Goal: Find specific page/section: Find specific page/section

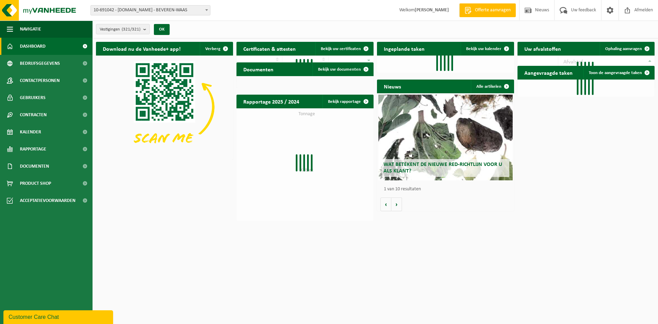
click at [117, 12] on span "10-691042 - [DOMAIN_NAME] - BEVEREN-WAAS" at bounding box center [150, 10] width 119 height 10
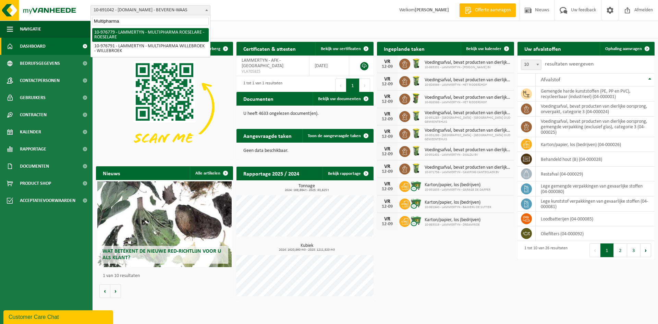
type input "Multipharma"
select select "159070"
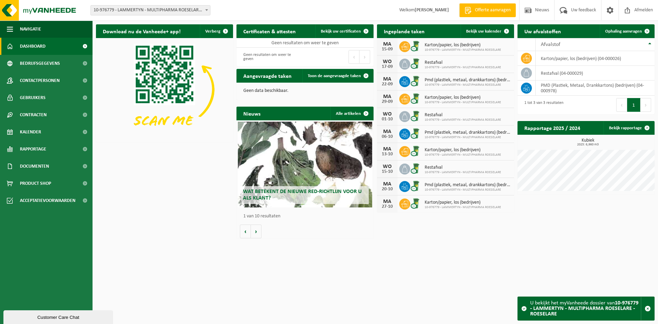
click at [101, 8] on span "10-976779 - LAMMERTYN - MULTIPHARMA ROESELARE - ROESELARE" at bounding box center [150, 10] width 119 height 10
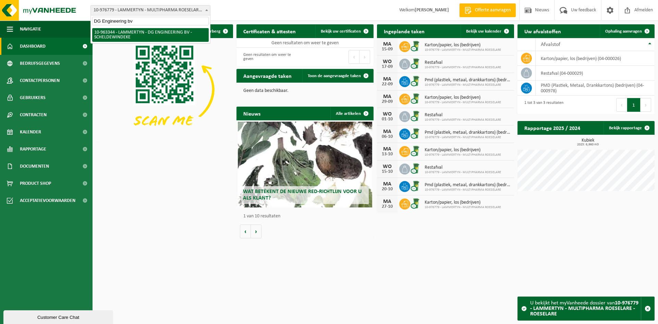
type input "DG Engineering bv"
select select "151054"
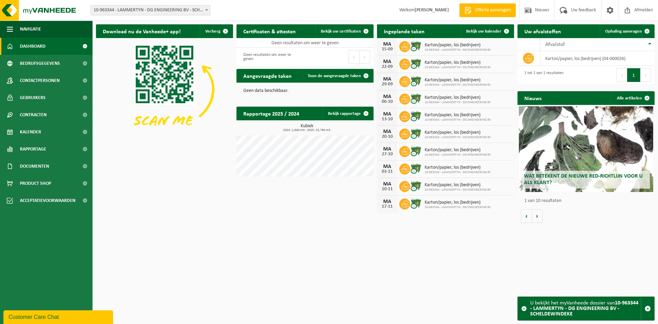
click at [182, 10] on span "10-963344 - LAMMERTYN - DG ENGINEERING BV - SCHELDEWINDEKE" at bounding box center [150, 10] width 119 height 10
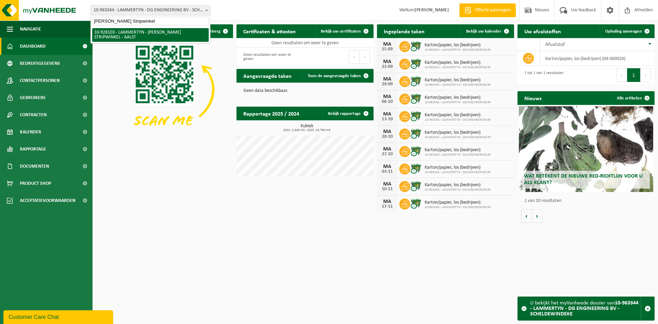
type input "Fred's Stripwinkel"
select select "133230"
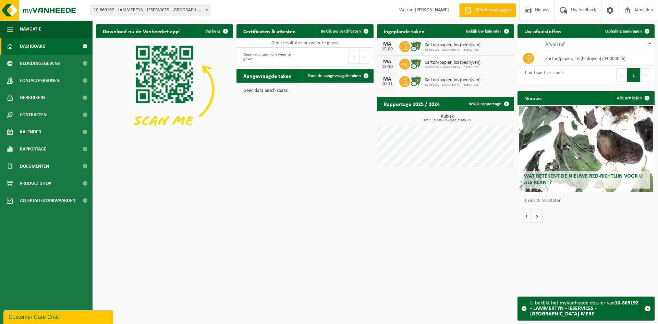
drag, startPoint x: 148, startPoint y: 5, endPoint x: 146, endPoint y: 9, distance: 4.6
click at [148, 5] on div "Vestiging: 10-691042 - [DOMAIN_NAME] - BEVEREN-WAAS 10-933485 - ???[DOMAIN_NAME…" at bounding box center [329, 10] width 658 height 21
click at [146, 9] on span "10-869192 - LAMMERTYN - IESERVICES - [GEOGRAPHIC_DATA]-MERE" at bounding box center [150, 10] width 119 height 10
type input "Sylvester"
select select "110890"
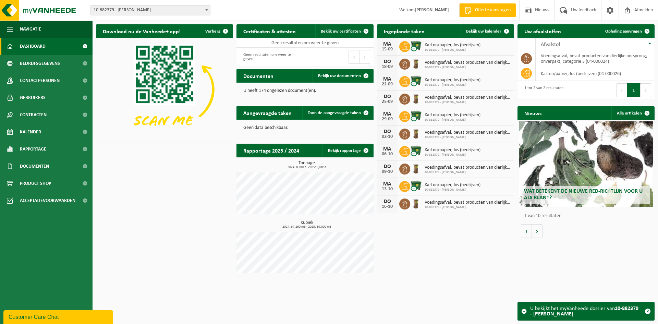
click at [141, 8] on span "10-882379 - [PERSON_NAME]" at bounding box center [150, 10] width 119 height 10
click at [97, 23] on input "1 Foodcorner" at bounding box center [150, 21] width 117 height 9
type input "Foodcorner"
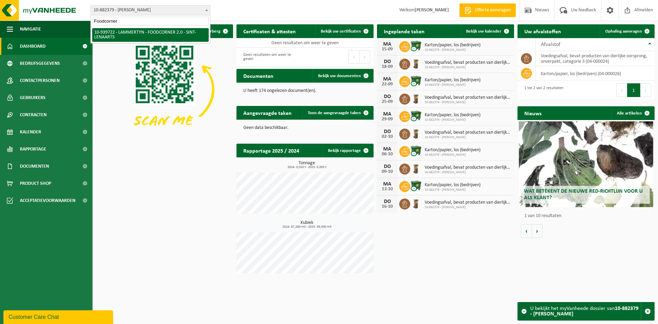
select select "138523"
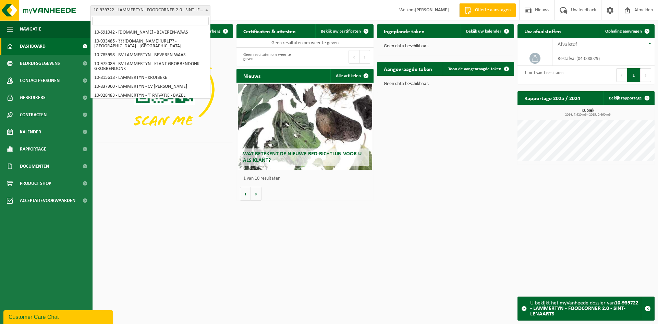
click at [184, 9] on span "10-939722 - LAMMERTYN - FOODCORNER 2.0 - SINT-LENAARTS" at bounding box center [150, 10] width 119 height 10
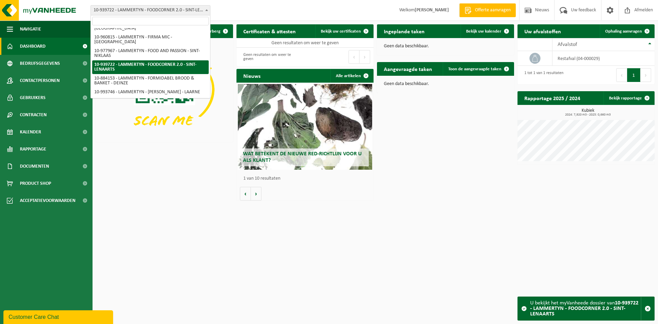
type input "[PERSON_NAME]"
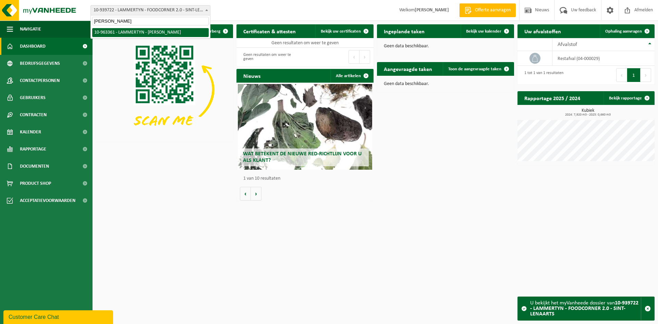
select select "151061"
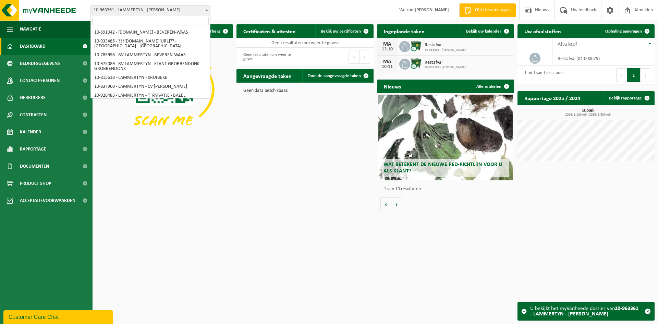
click at [203, 7] on span at bounding box center [206, 9] width 7 height 9
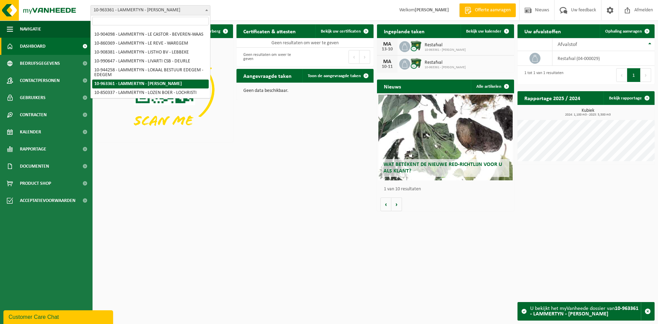
type input "Tuinen Mestdagh"
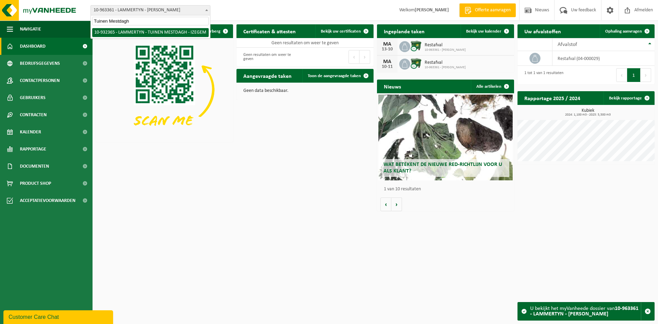
select select "135153"
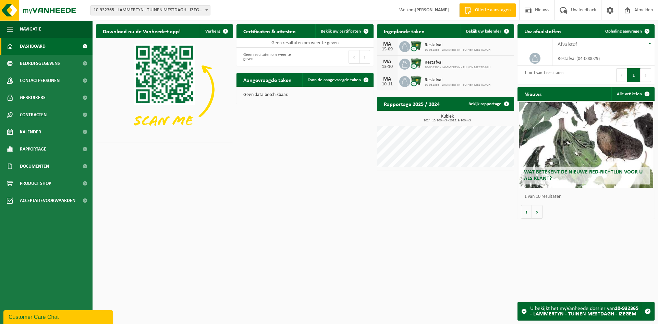
click at [135, 4] on div "Vestiging: 10-691042 - [DOMAIN_NAME] - BEVEREN-WAAS 10-933485 - ???[DOMAIN_NAME…" at bounding box center [329, 10] width 658 height 21
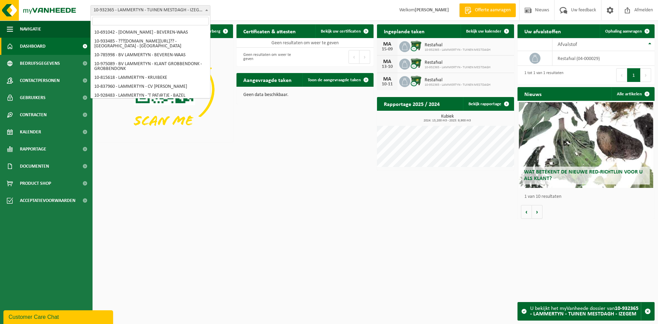
click at [135, 8] on span "10-932365 - LAMMERTYN - TUINEN MESTDAGH - IZEGEM" at bounding box center [150, 10] width 119 height 10
type input "Fero 65"
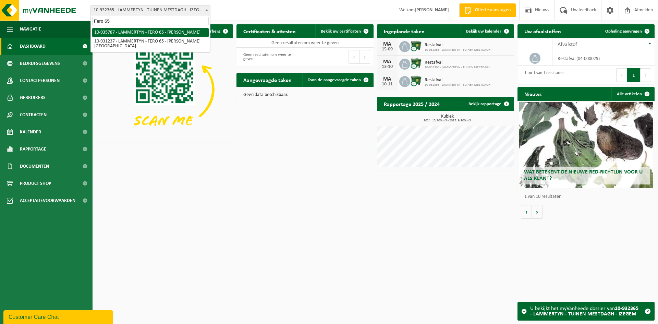
select select "136784"
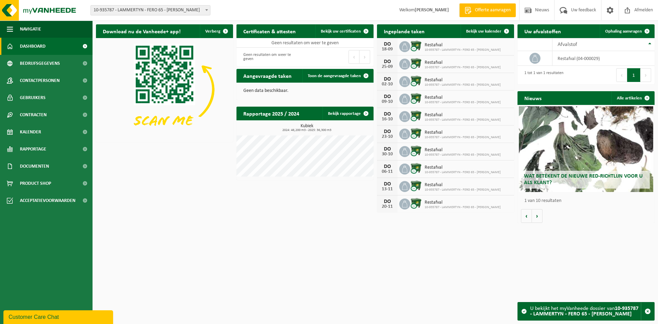
click at [176, 12] on span "10-935787 - LAMMERTYN - FERO 65 - [PERSON_NAME]" at bounding box center [150, 10] width 119 height 10
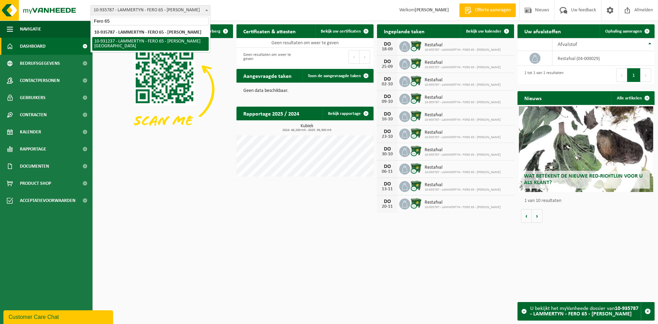
type input "Fero 65"
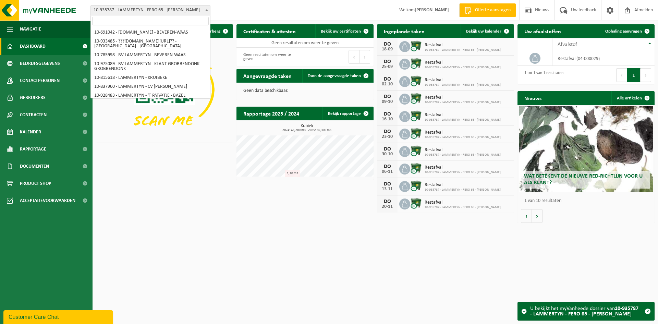
click at [185, 12] on span "10-935787 - LAMMERTYN - FERO 65 - [PERSON_NAME]" at bounding box center [150, 10] width 119 height 10
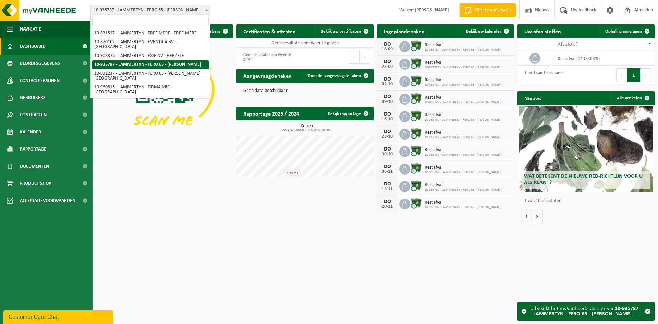
click at [185, 12] on span "10-935787 - LAMMERTYN - FERO 65 - [PERSON_NAME]" at bounding box center [150, 10] width 119 height 10
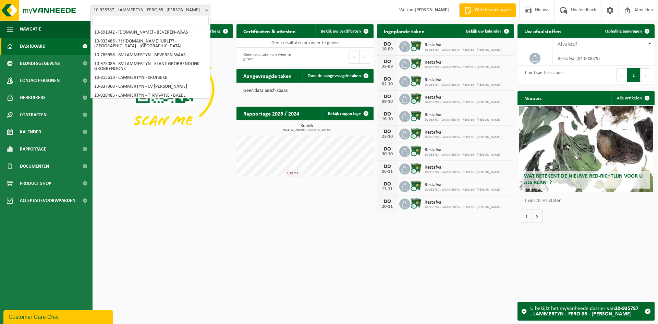
click at [185, 12] on span "10-935787 - LAMMERTYN - FERO 65 - [PERSON_NAME]" at bounding box center [150, 10] width 119 height 10
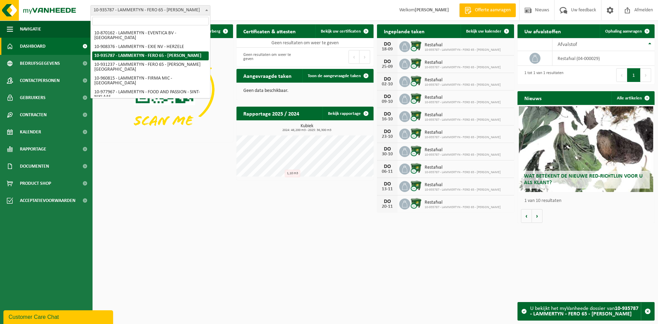
click at [175, 22] on input "search" at bounding box center [150, 21] width 117 height 9
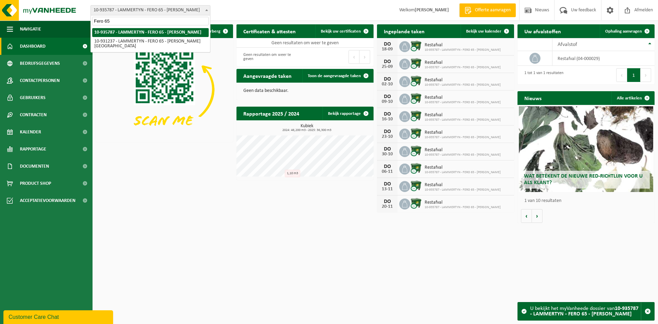
type input "Fero 65"
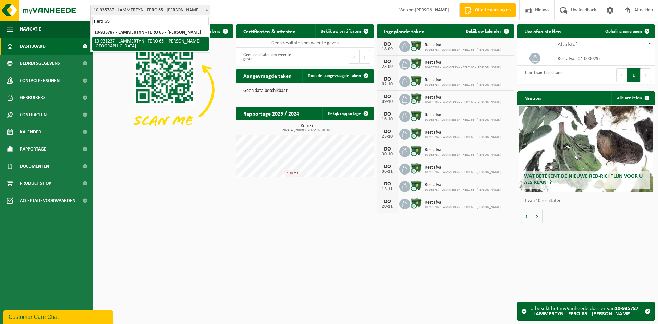
select select "134651"
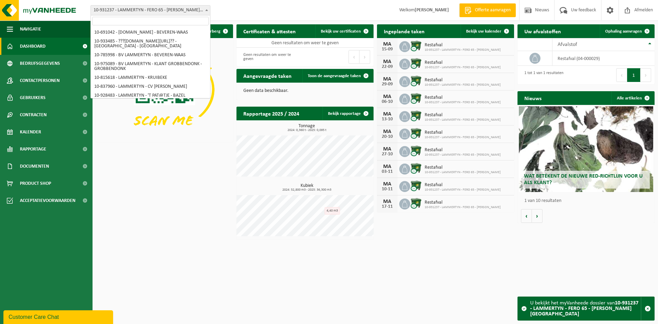
click at [158, 10] on span "10-931237 - LAMMERTYN - FERO 65 - [PERSON_NAME][GEOGRAPHIC_DATA]" at bounding box center [150, 10] width 119 height 10
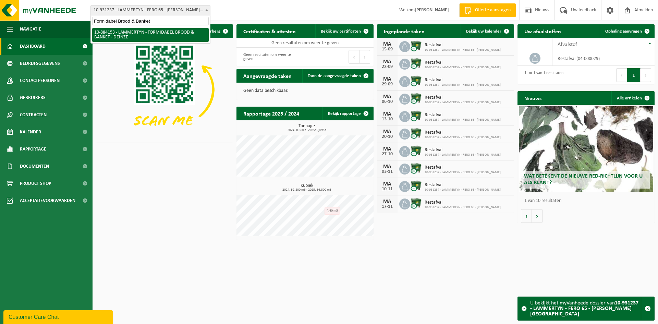
type input "Formidabel Brood & Banket"
select select "111726"
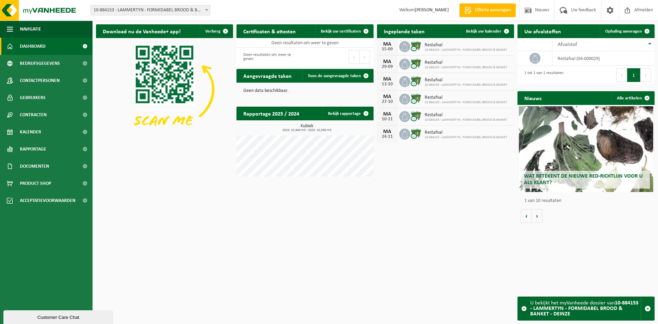
click at [130, 11] on span "10-884153 - LAMMERTYN - FORMIDABEL BROOD & BANKET - DEINZE" at bounding box center [150, 10] width 119 height 10
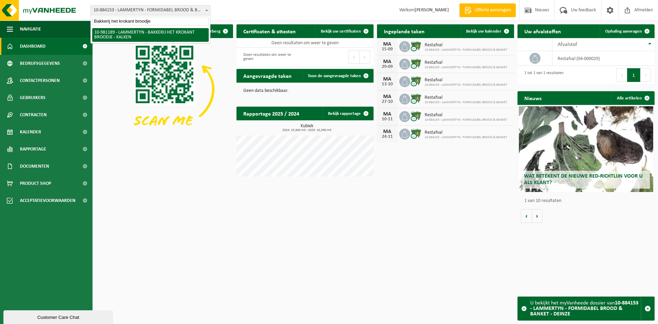
type input "Bakkerij het krokant broodje"
select select "161804"
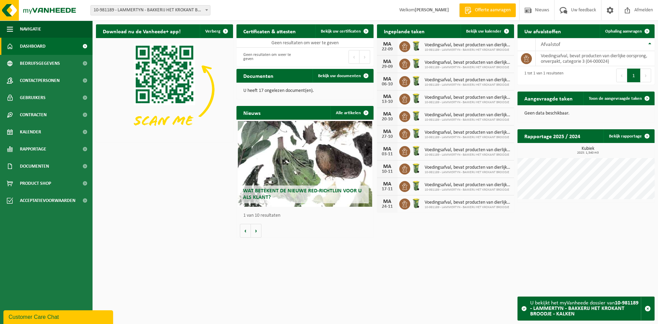
click at [192, 11] on span "10-981189 - LAMMERTYN - BAKKERIJ HET KROKANT BROODJE - KALKEN" at bounding box center [150, 10] width 119 height 10
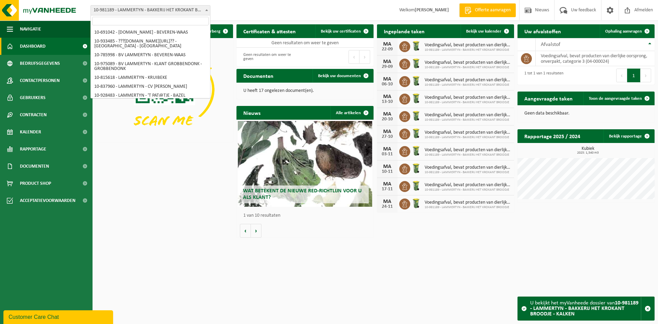
click at [192, 11] on span "10-981189 - LAMMERTYN - BAKKERIJ HET KROKANT BROODJE - KALKEN" at bounding box center [150, 10] width 119 height 10
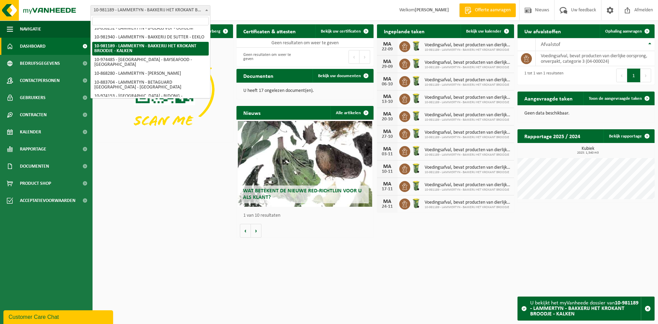
click at [180, 19] on input "search" at bounding box center [150, 21] width 117 height 9
paste input "Brilande BV"
type input "Brilande BV"
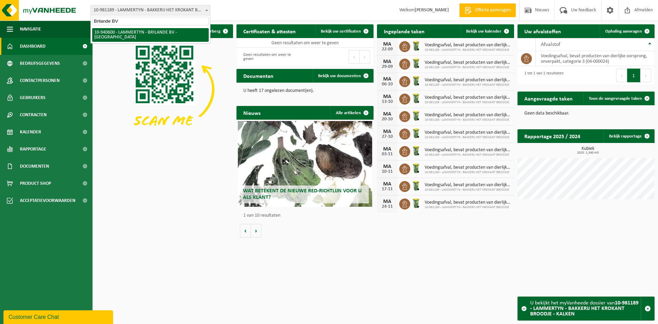
scroll to position [0, 0]
select select "138956"
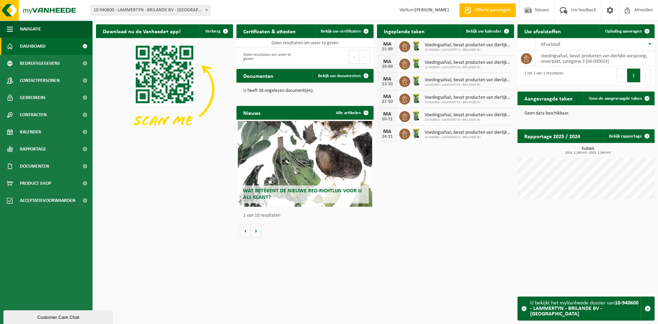
click at [122, 13] on span "10-940600 - LAMMERTYN - BRILANDE BV - [GEOGRAPHIC_DATA]" at bounding box center [150, 10] width 119 height 10
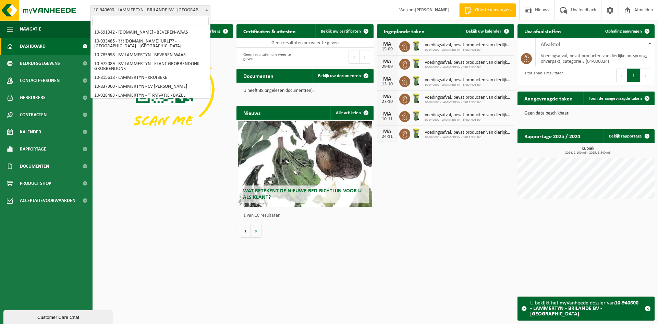
scroll to position [503, 0]
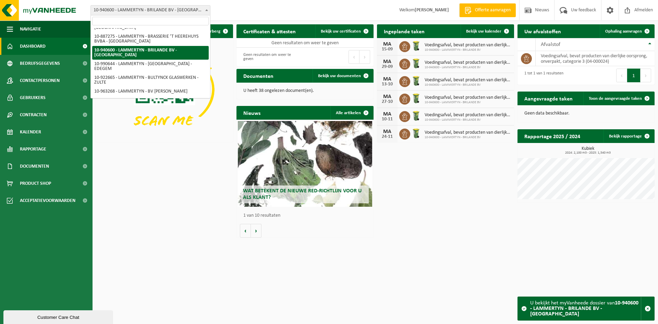
type input "Fran Kookt"
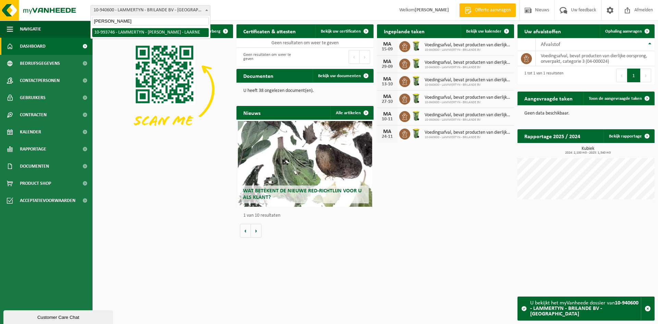
scroll to position [0, 0]
select select "171137"
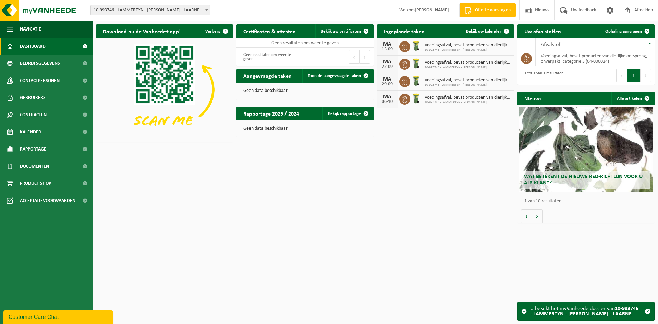
click at [153, 11] on span "10-993746 - LAMMERTYN - [PERSON_NAME] - LAARNE" at bounding box center [150, 10] width 119 height 10
click at [140, 16] on span "SYDRALON BV" at bounding box center [150, 20] width 119 height 11
click at [140, 20] on input "SYDRALON BV" at bounding box center [150, 21] width 117 height 9
type input "SYDRALON"
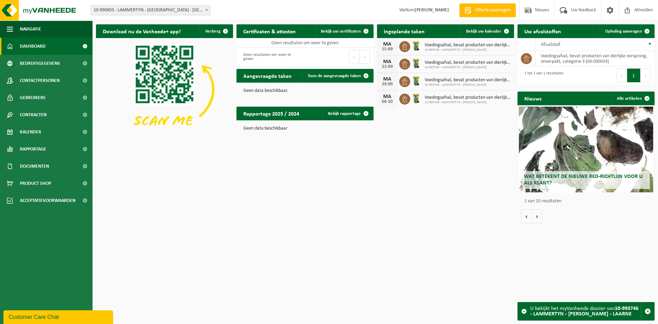
select select "169372"
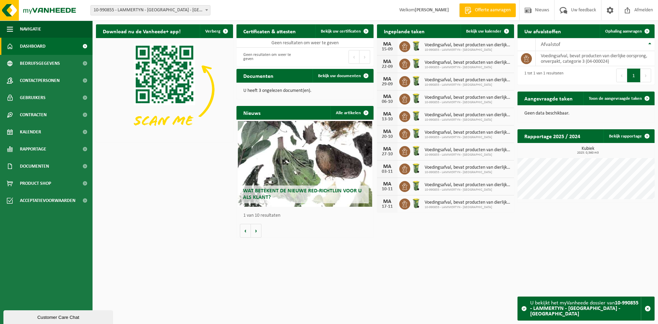
drag, startPoint x: 116, startPoint y: 5, endPoint x: 120, endPoint y: 17, distance: 12.9
click at [116, 5] on div "Vestiging: 10-691042 - LAMMERTYN.NET - BEVEREN-WAAS 10-933485 - ???LAMMERTYN.NE…" at bounding box center [329, 10] width 658 height 21
click at [121, 11] on span "10-990855 - LAMMERTYN - [GEOGRAPHIC_DATA] - [GEOGRAPHIC_DATA]" at bounding box center [150, 10] width 119 height 10
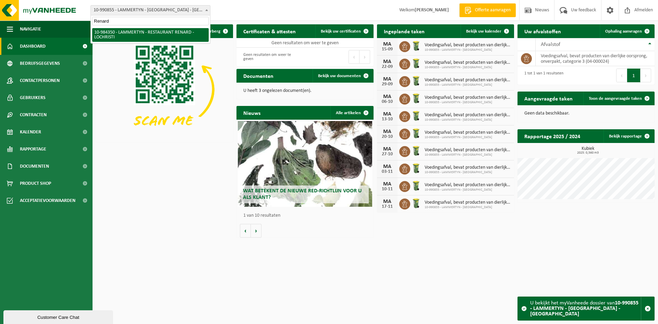
type input "Renard"
select select "163809"
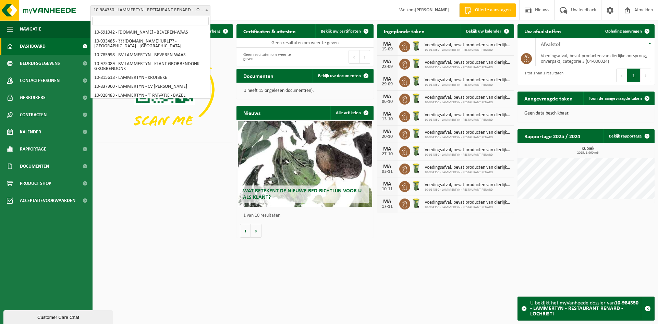
click at [111, 11] on span "10-984350 - LAMMERTYN - RESTAURANT RENARD - LOCHRISTI" at bounding box center [150, 10] width 119 height 10
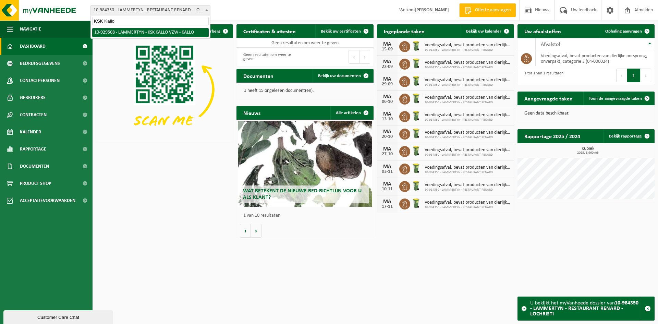
type input "KSK Kallo"
select select "134010"
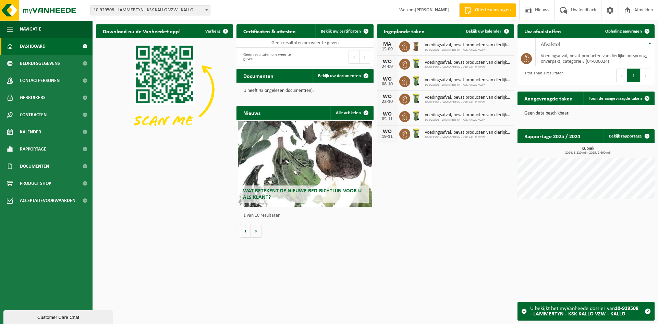
click at [163, 10] on span "10-929508 - LAMMERTYN - KSK KALLO VZW - KALLO" at bounding box center [150, 10] width 119 height 10
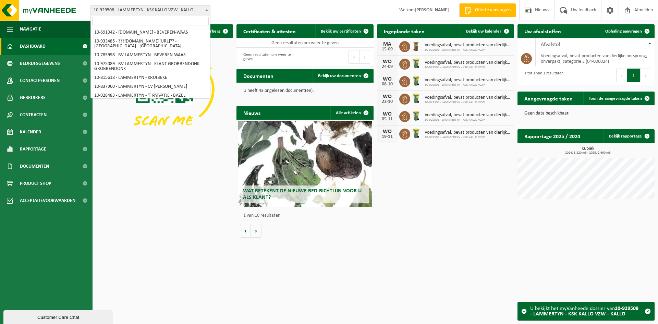
type input "[PERSON_NAME]"
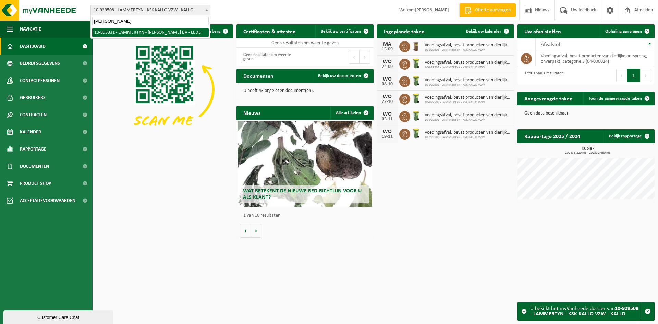
select select "115767"
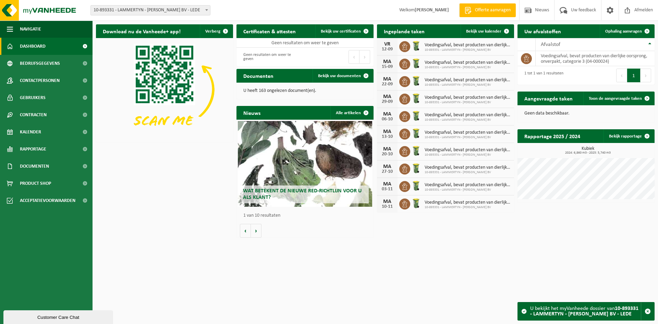
click at [112, 9] on span "10-893331 - LAMMERTYN - [PERSON_NAME] BV - LEDE" at bounding box center [150, 10] width 119 height 10
type input "GOVAMO"
select select "142020"
